Goal: Information Seeking & Learning: Check status

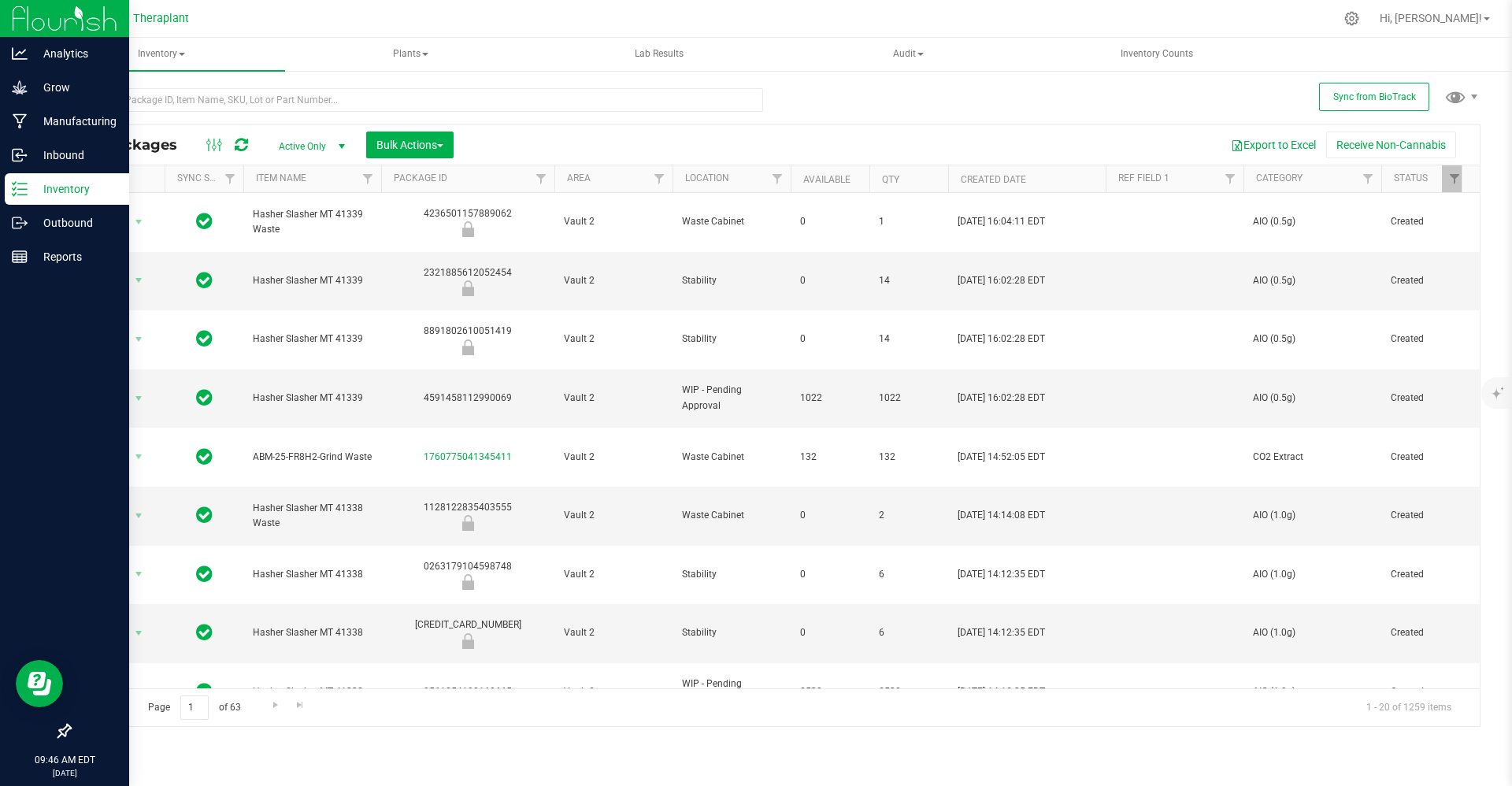
click at [25, 188] on icon at bounding box center [19, 188] width 16 height 16
click at [33, 125] on p "Manufacturing" at bounding box center [75, 121] width 95 height 19
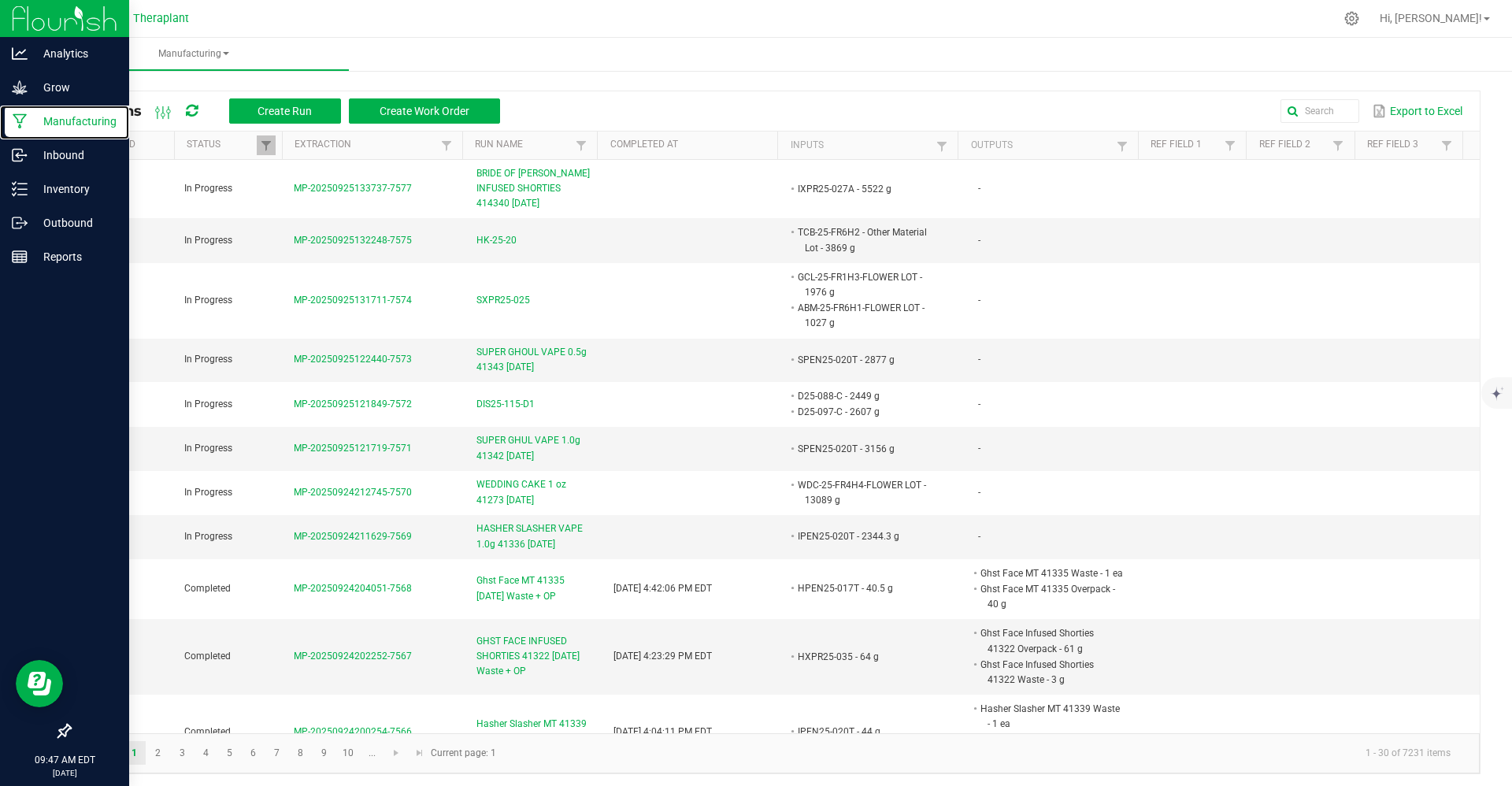
click at [33, 125] on p "Manufacturing" at bounding box center [75, 121] width 95 height 19
click at [25, 207] on div "Outbound" at bounding box center [67, 222] width 124 height 31
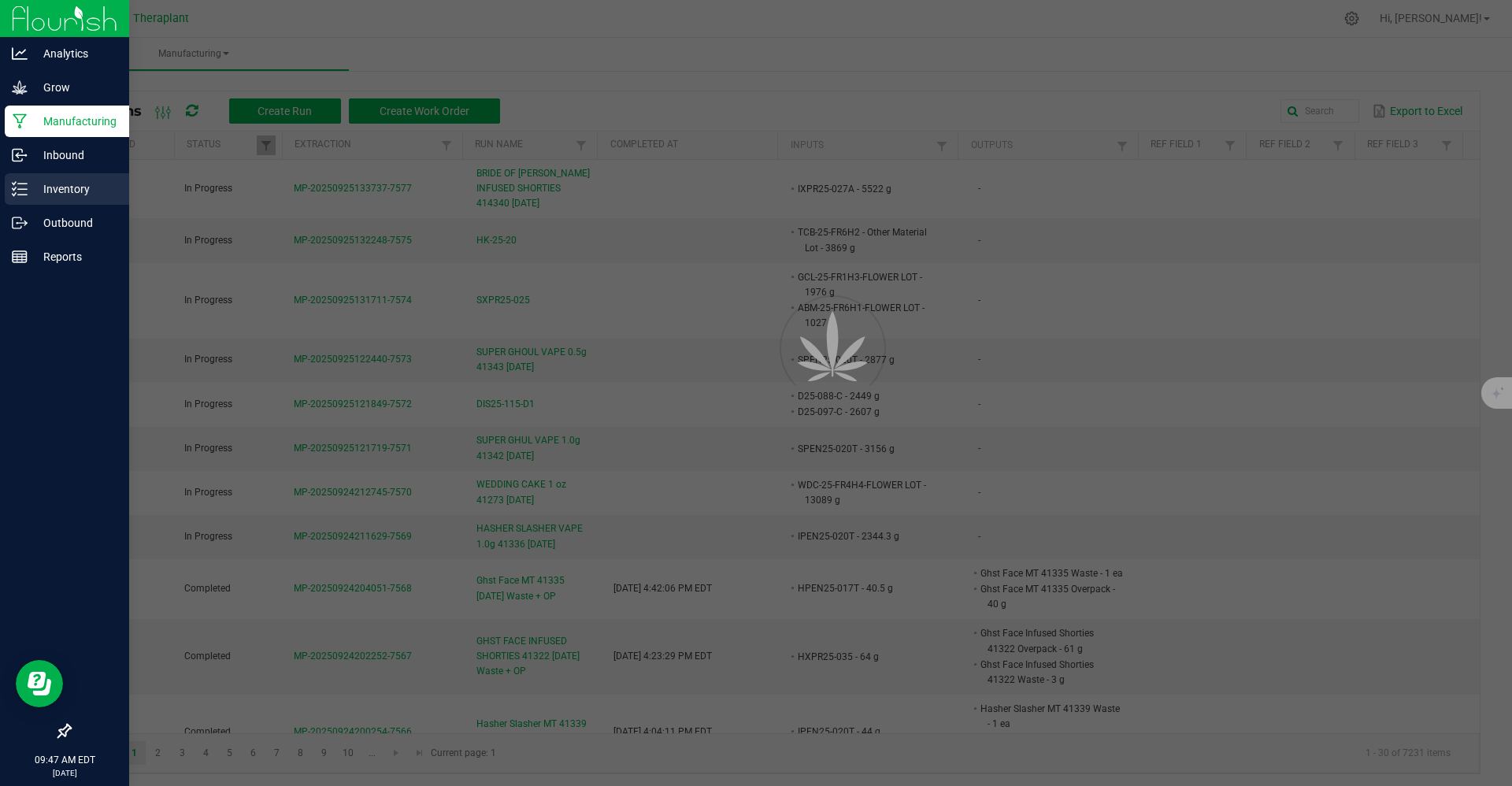
click at [46, 191] on p "Inventory" at bounding box center [75, 188] width 95 height 19
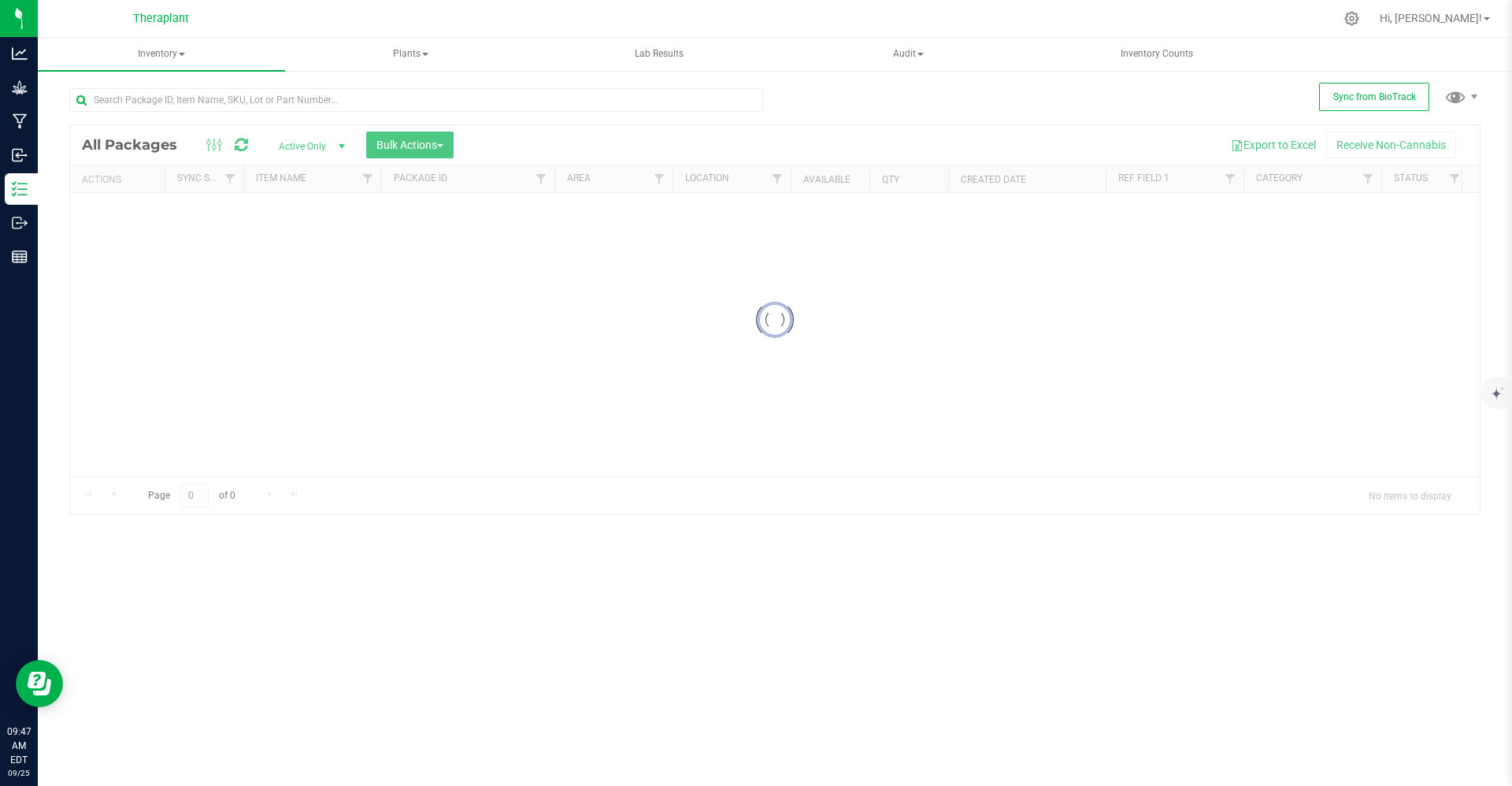
click at [258, 85] on div at bounding box center [422, 100] width 706 height 51
click at [264, 100] on div "Inventory All packages All inventory Waste log Create inventory Plants All plan…" at bounding box center [775, 412] width 1474 height 748
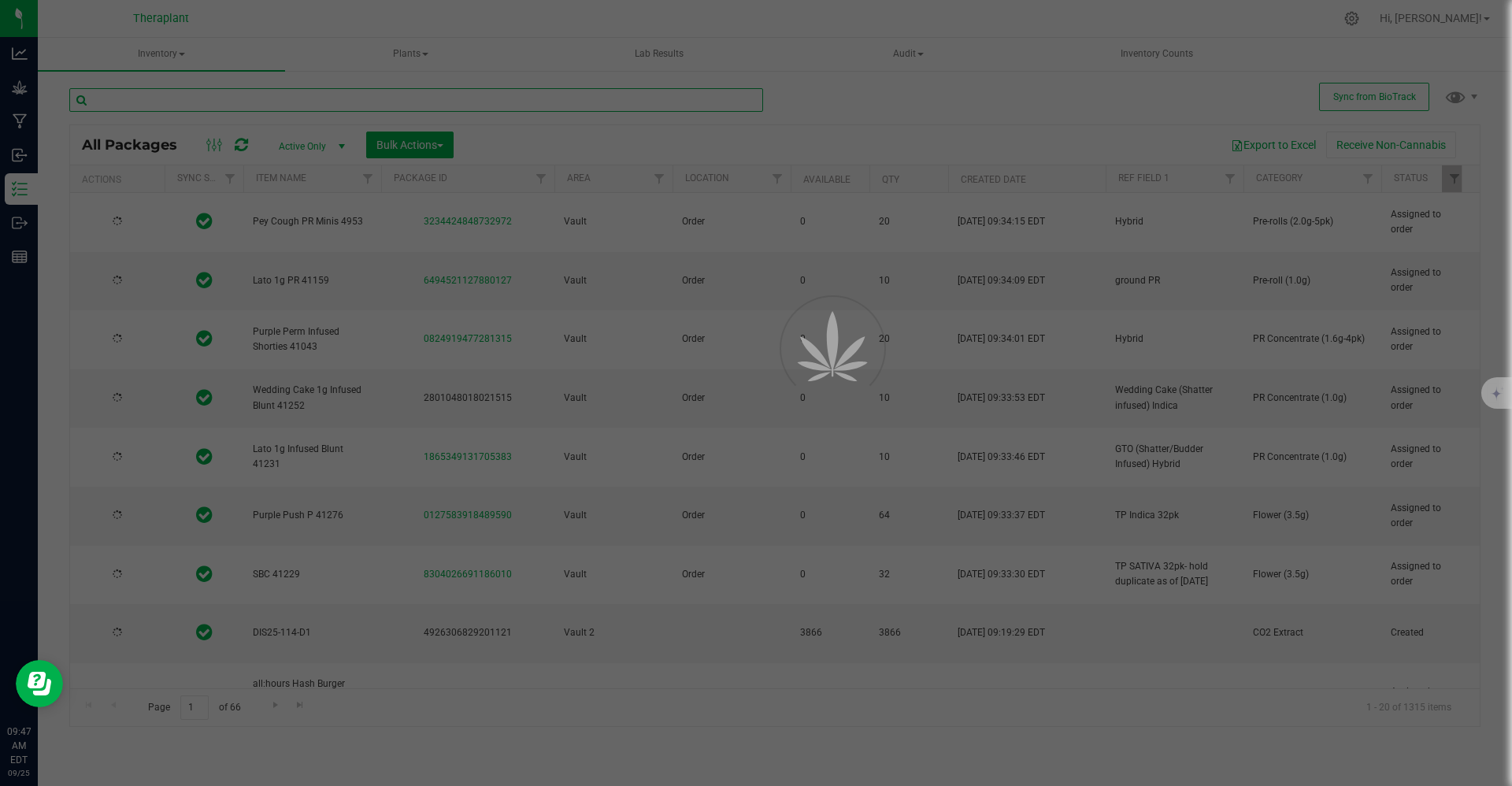
type input "[DATE]"
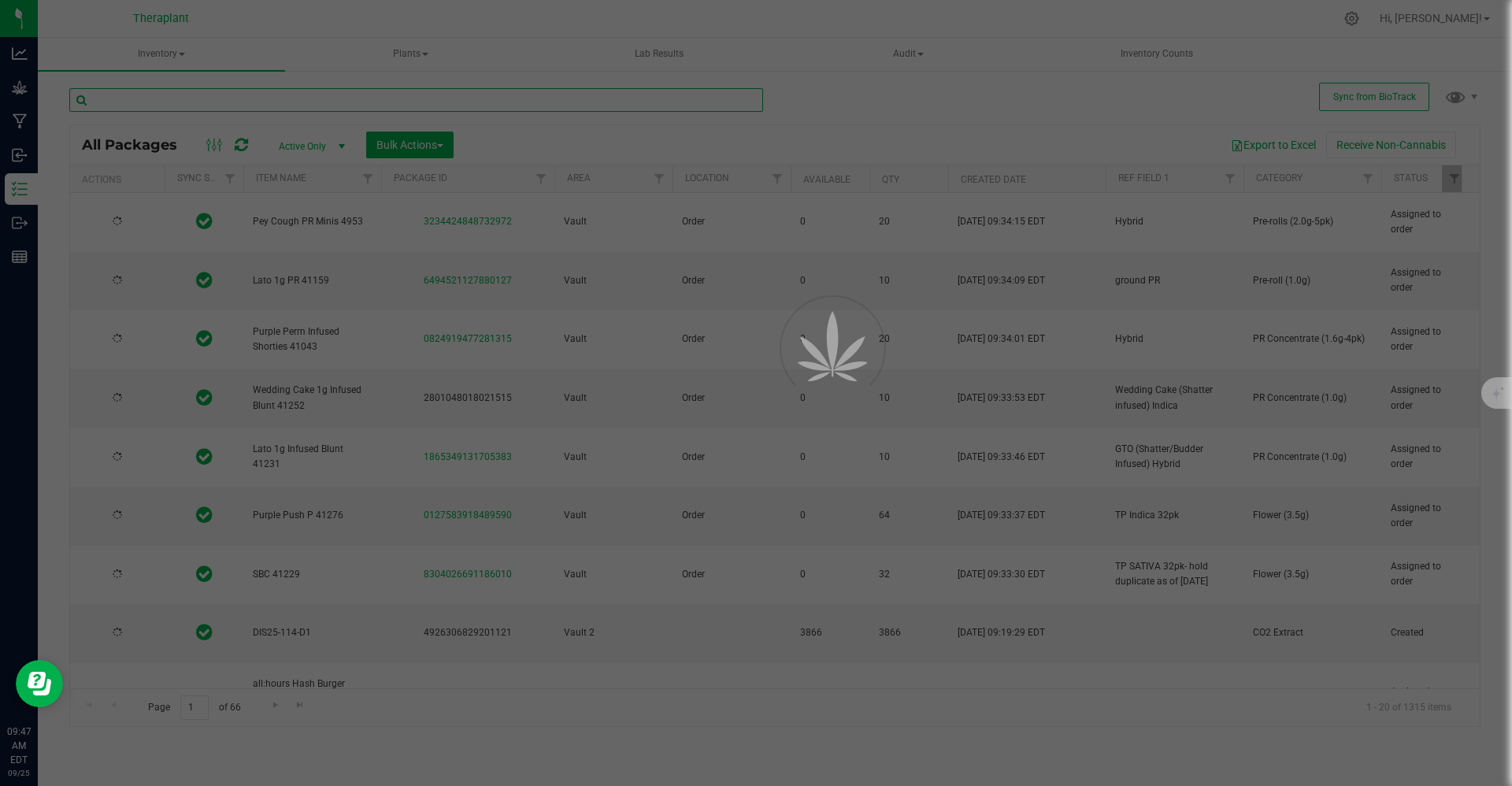
type input "[DATE]"
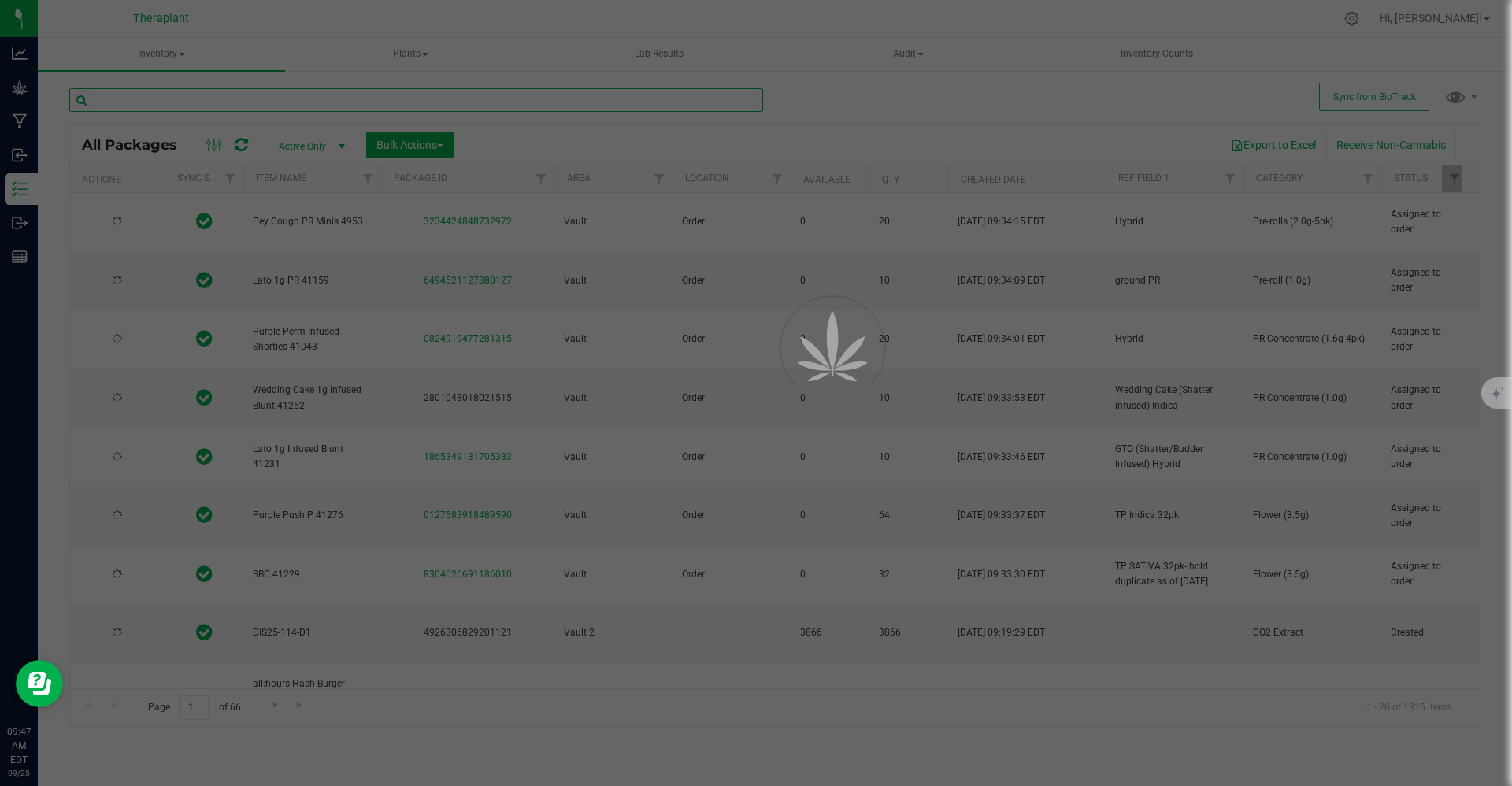
type input "[DATE]"
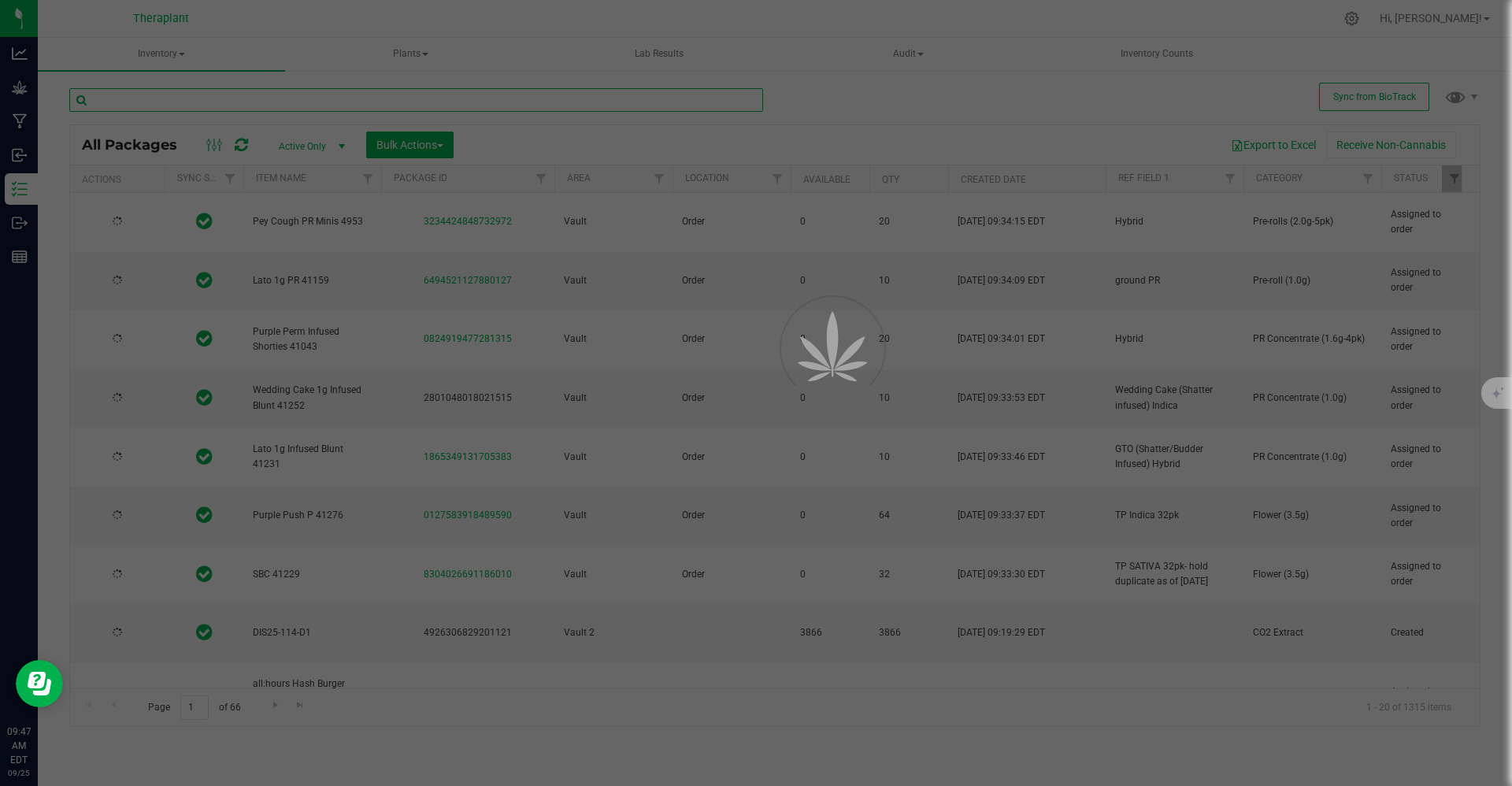
type input "[DATE]"
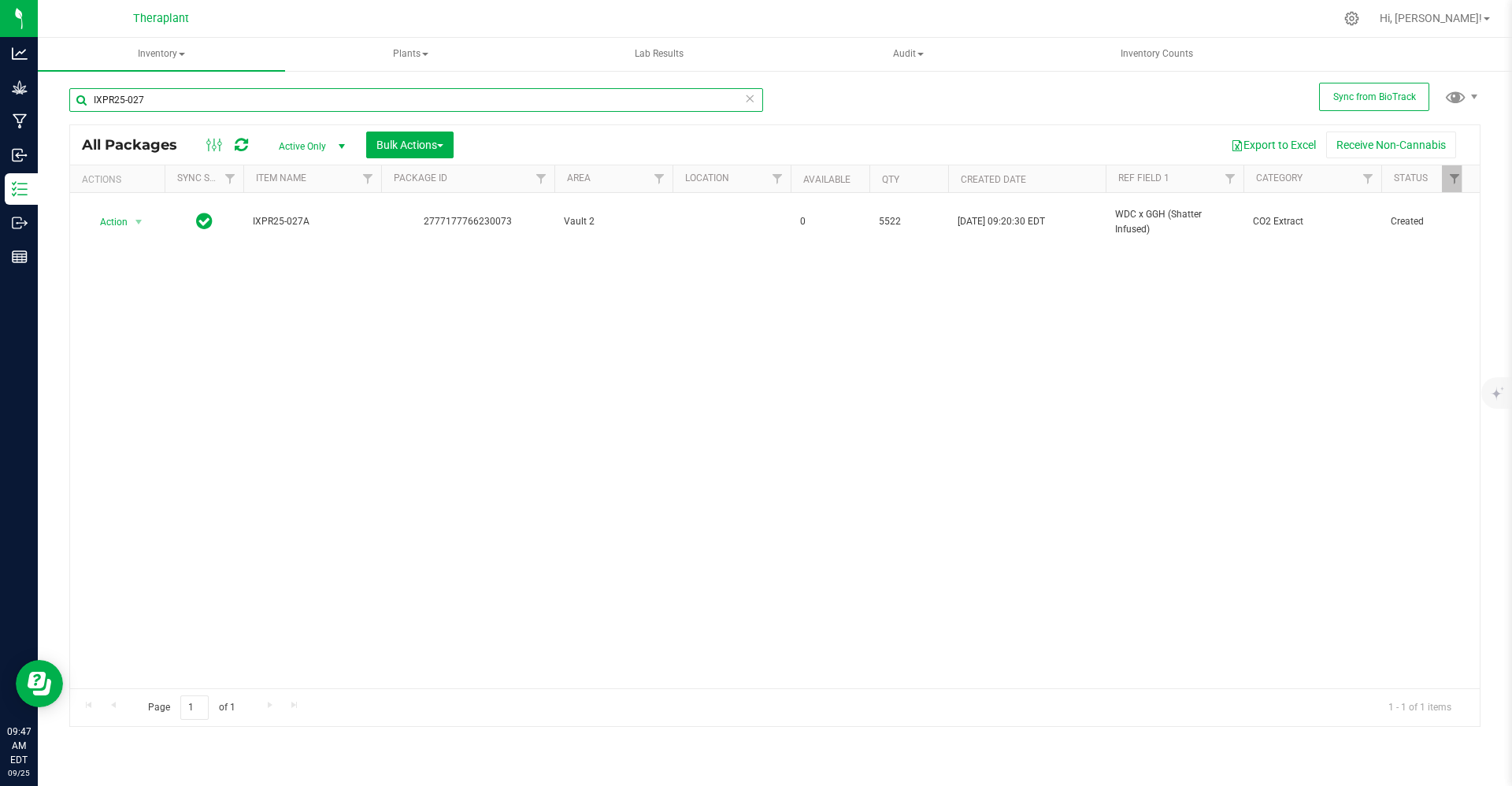
type input "IXPR25-027"
